Goal: Information Seeking & Learning: Learn about a topic

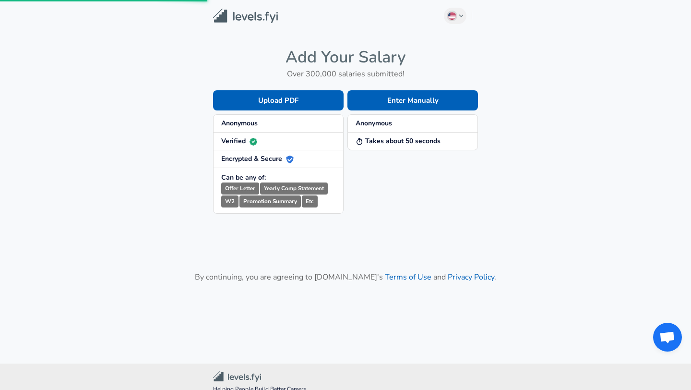
scroll to position [21, 0]
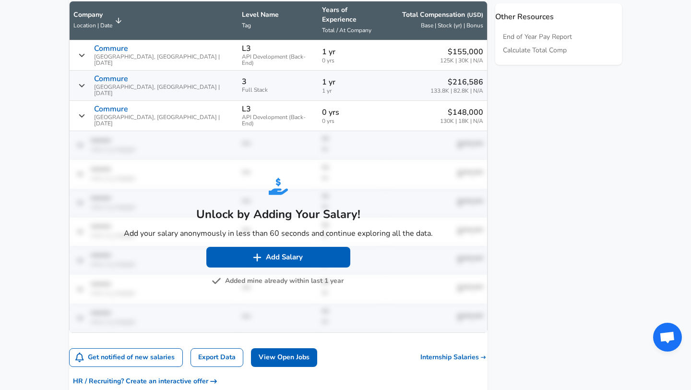
scroll to position [500, 0]
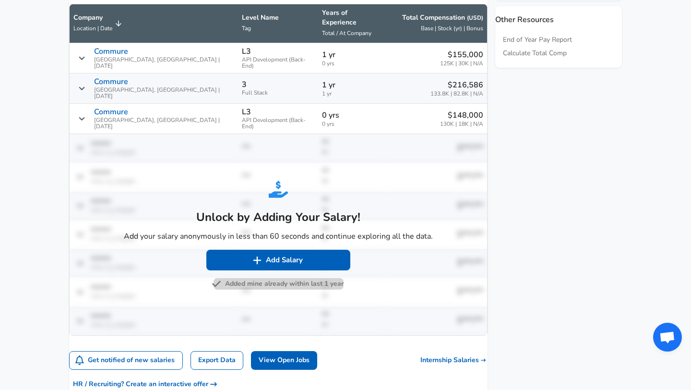
click at [254, 278] on button "Added mine already within last 1 year" at bounding box center [279, 284] width 130 height 12
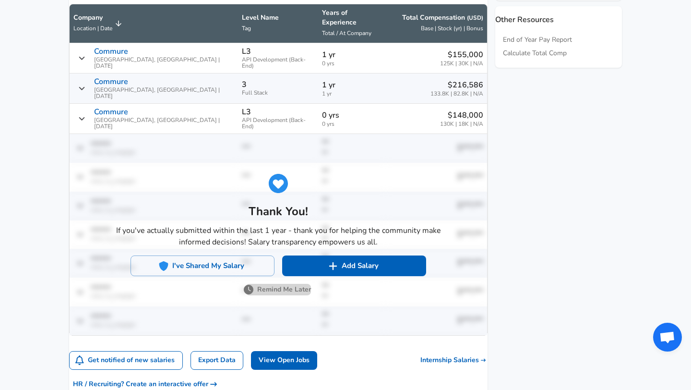
click at [298, 284] on button "Remind Me Later" at bounding box center [278, 290] width 65 height 12
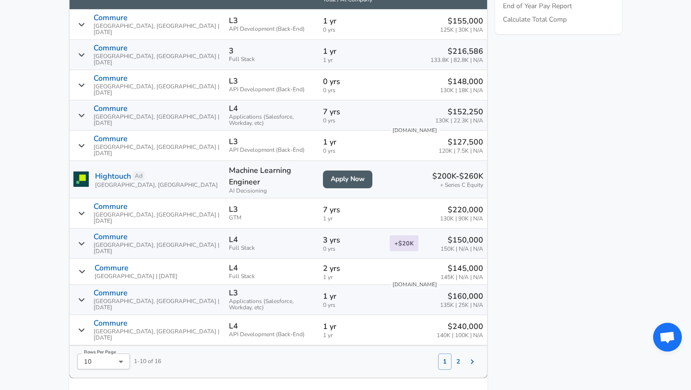
scroll to position [540, 0]
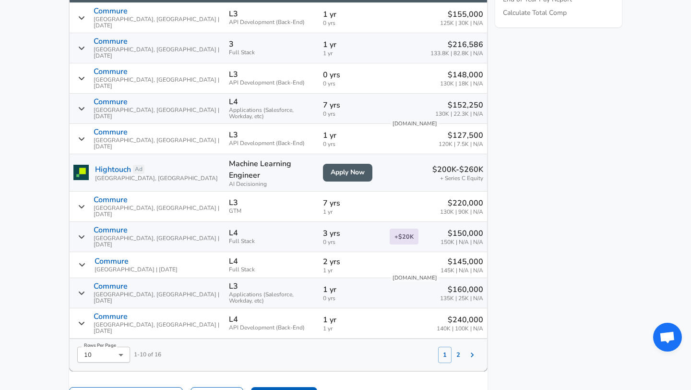
click at [152, 339] on div "Rows Per Page 10 10 Rows Per Page 1 - 10 of 16" at bounding box center [116, 351] width 92 height 24
click at [113, 353] on li "25" at bounding box center [115, 357] width 53 height 14
type input "25"
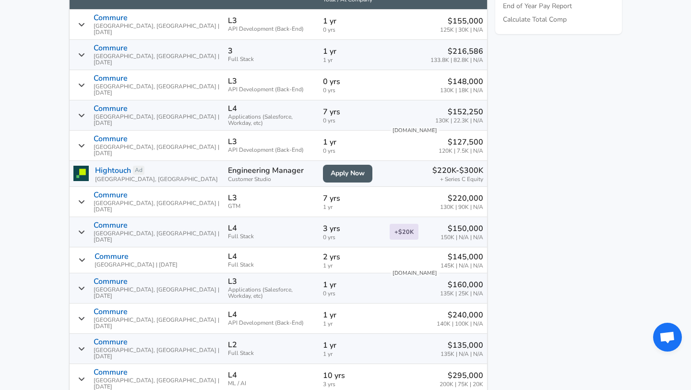
scroll to position [534, 0]
